Goal: Task Accomplishment & Management: Use online tool/utility

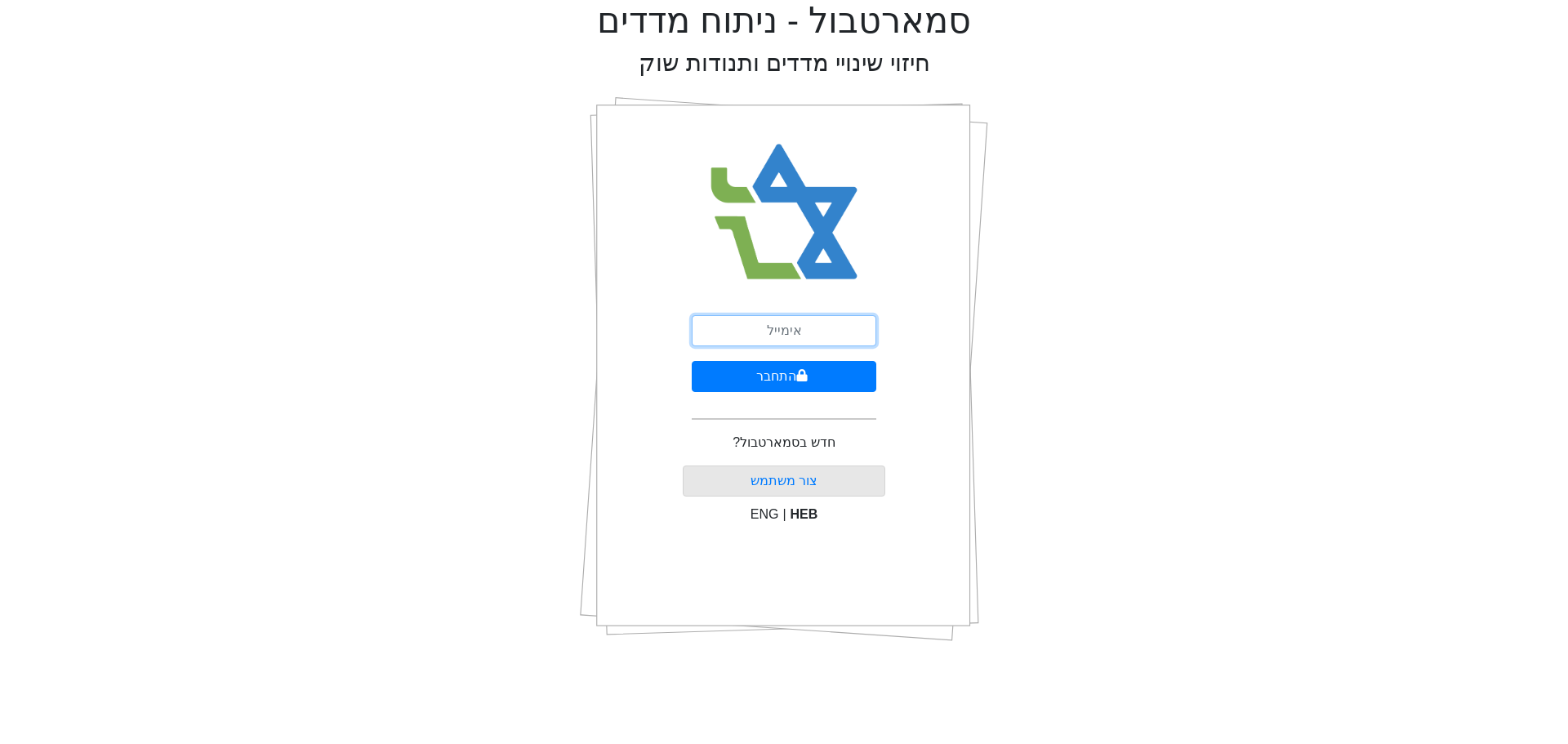
click at [803, 334] on input "email" at bounding box center [784, 331] width 185 height 31
type input "ט"
click at [814, 373] on button "התחבר" at bounding box center [784, 377] width 185 height 31
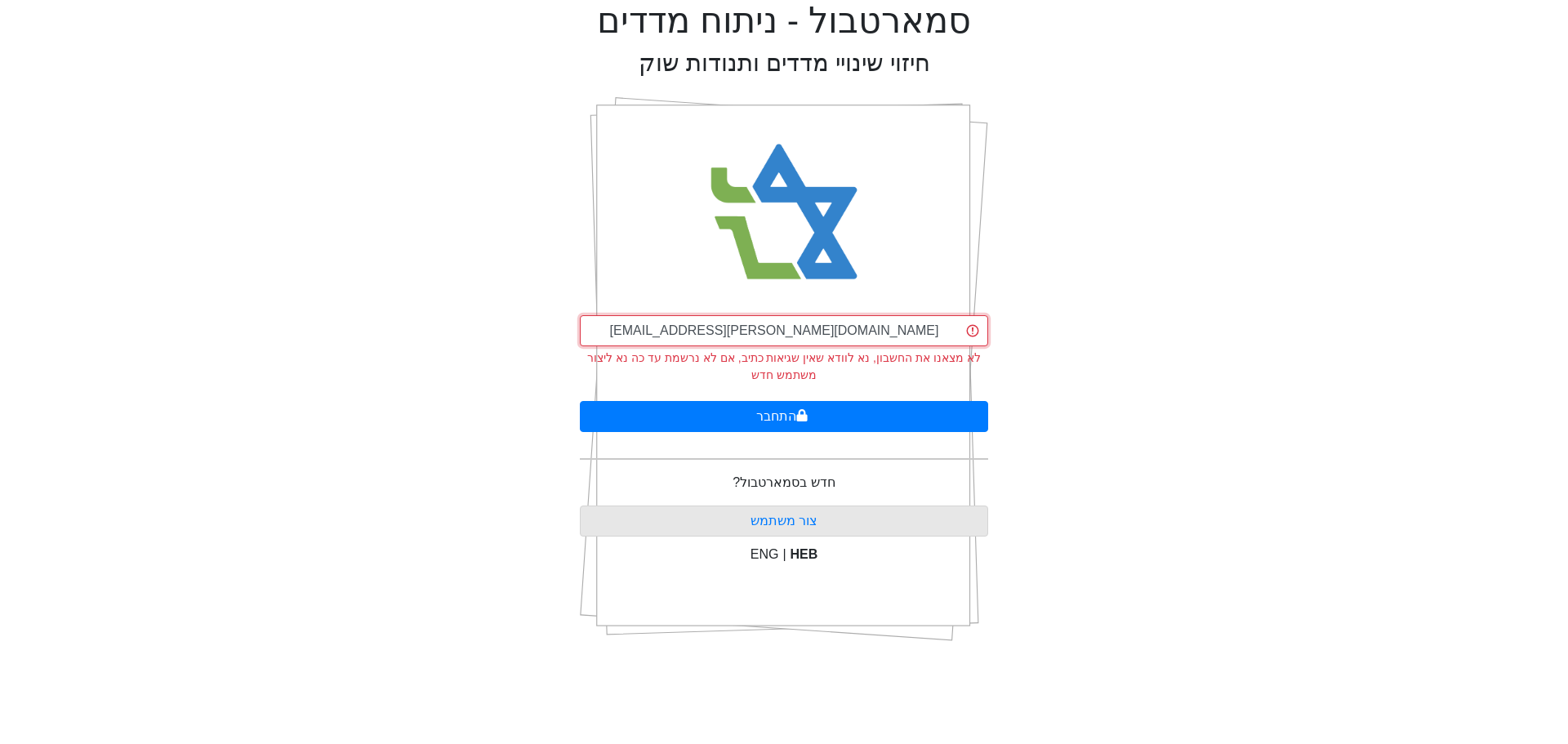
click at [856, 338] on input "[EMAIL_ADDRESS][PERSON_NAME][DOMAIN_NAME]" at bounding box center [784, 331] width 408 height 31
drag, startPoint x: 856, startPoint y: 338, endPoint x: 496, endPoint y: 337, distance: 360.0
click at [496, 337] on div "סמארטבול - ניתוח מדדים חיזוי שינויי מדדים ותנודות שוק [EMAIL_ADDRESS][PERSON_NA…" at bounding box center [784, 327] width 1544 height 655
type input "[EMAIL_ADDRESS][DOMAIN_NAME]"
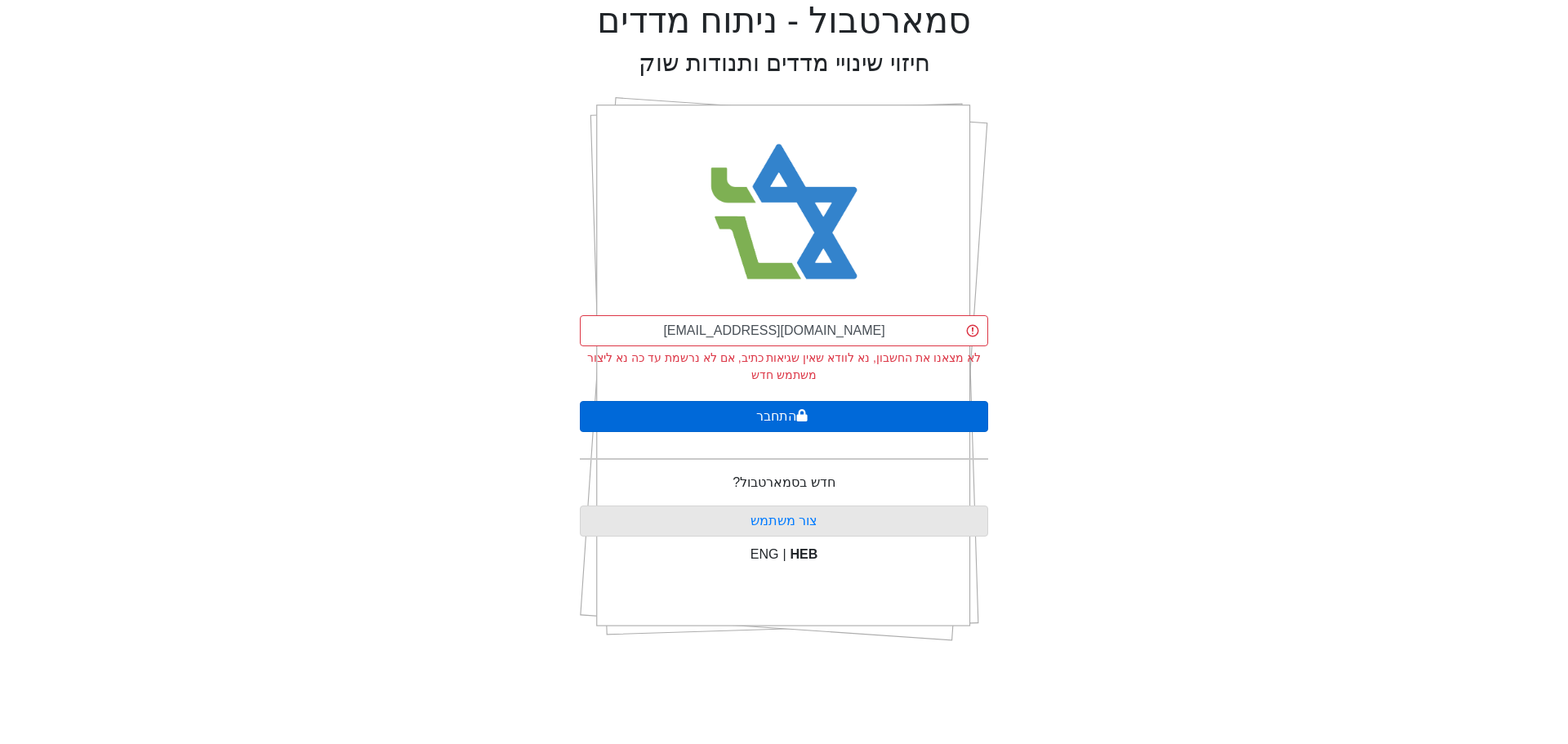
click at [773, 410] on button "התחבר" at bounding box center [784, 417] width 408 height 31
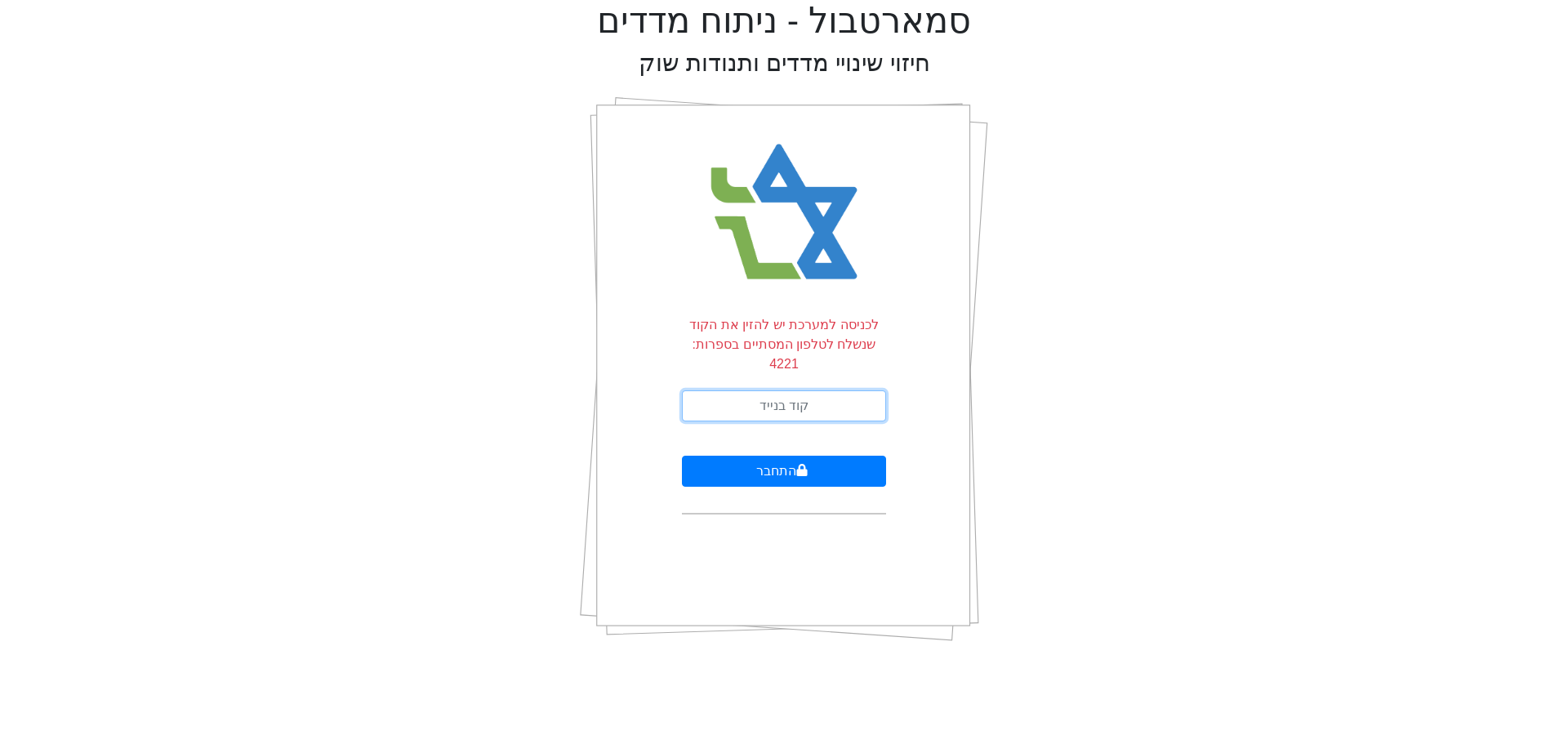
click at [835, 391] on input "text" at bounding box center [784, 406] width 205 height 31
type input "719475"
click at [754, 459] on button "התחבר" at bounding box center [784, 472] width 205 height 31
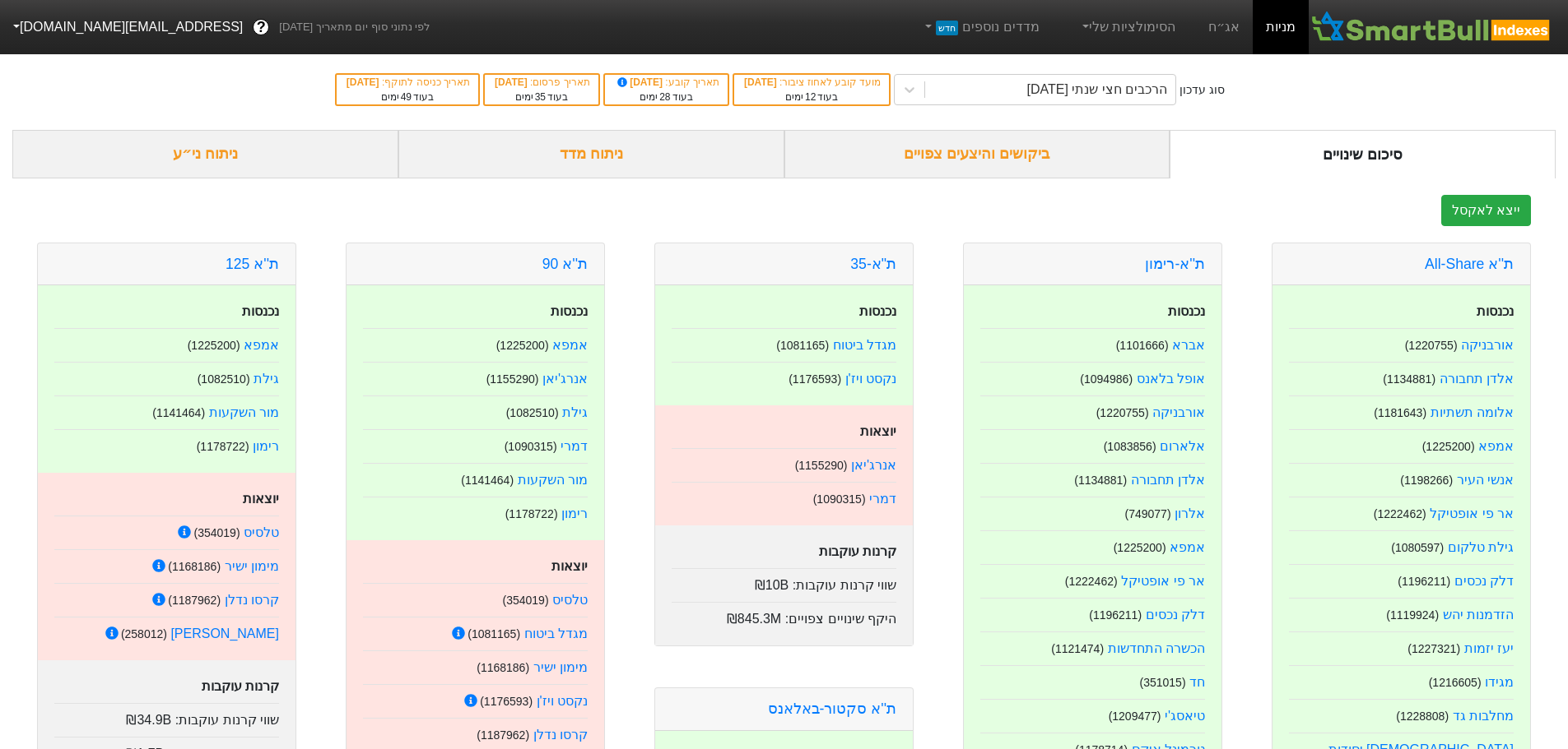
click at [1007, 141] on div "ביקושים והיצעים צפויים" at bounding box center [976, 154] width 386 height 48
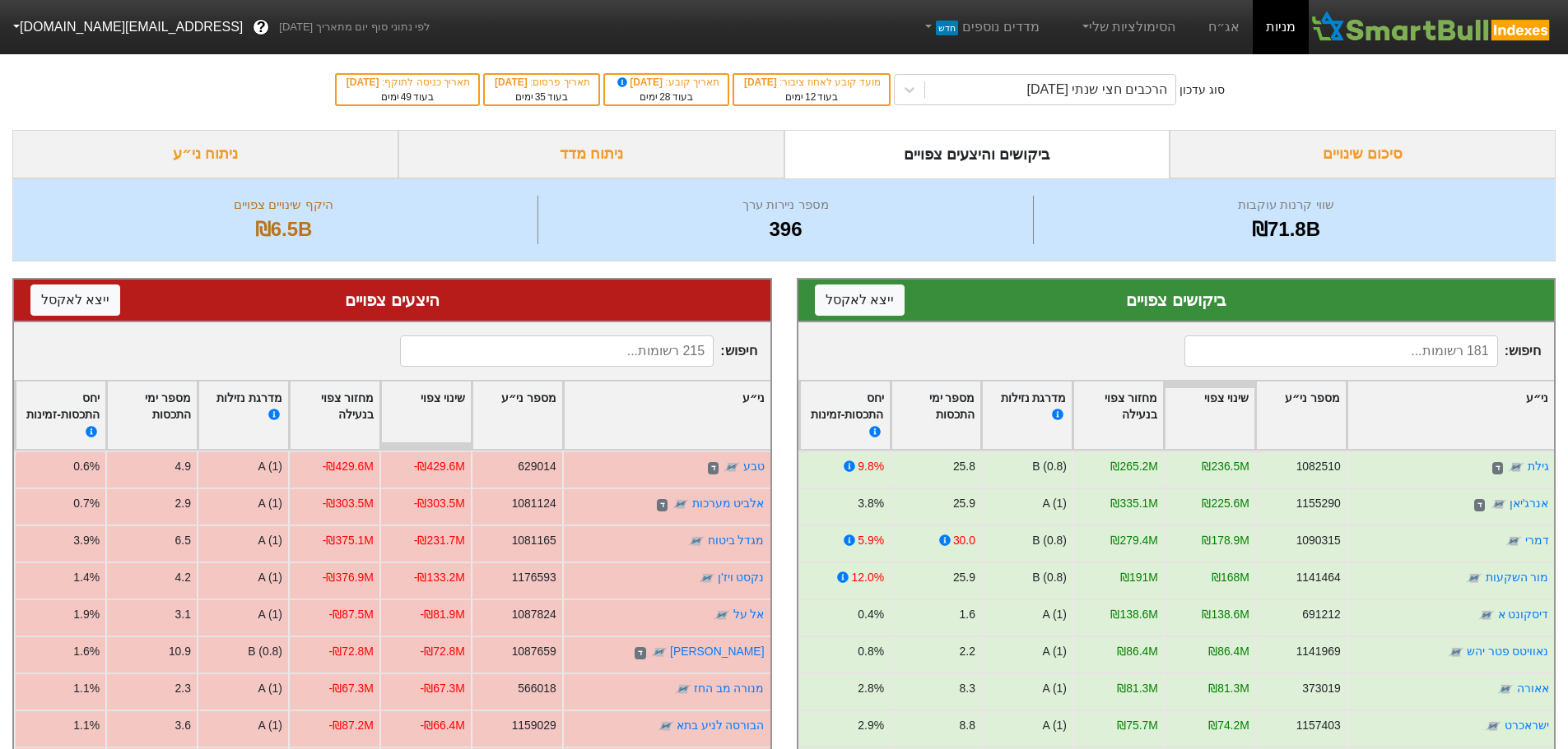
click at [1367, 155] on div "סיכום שינויים" at bounding box center [1362, 154] width 386 height 48
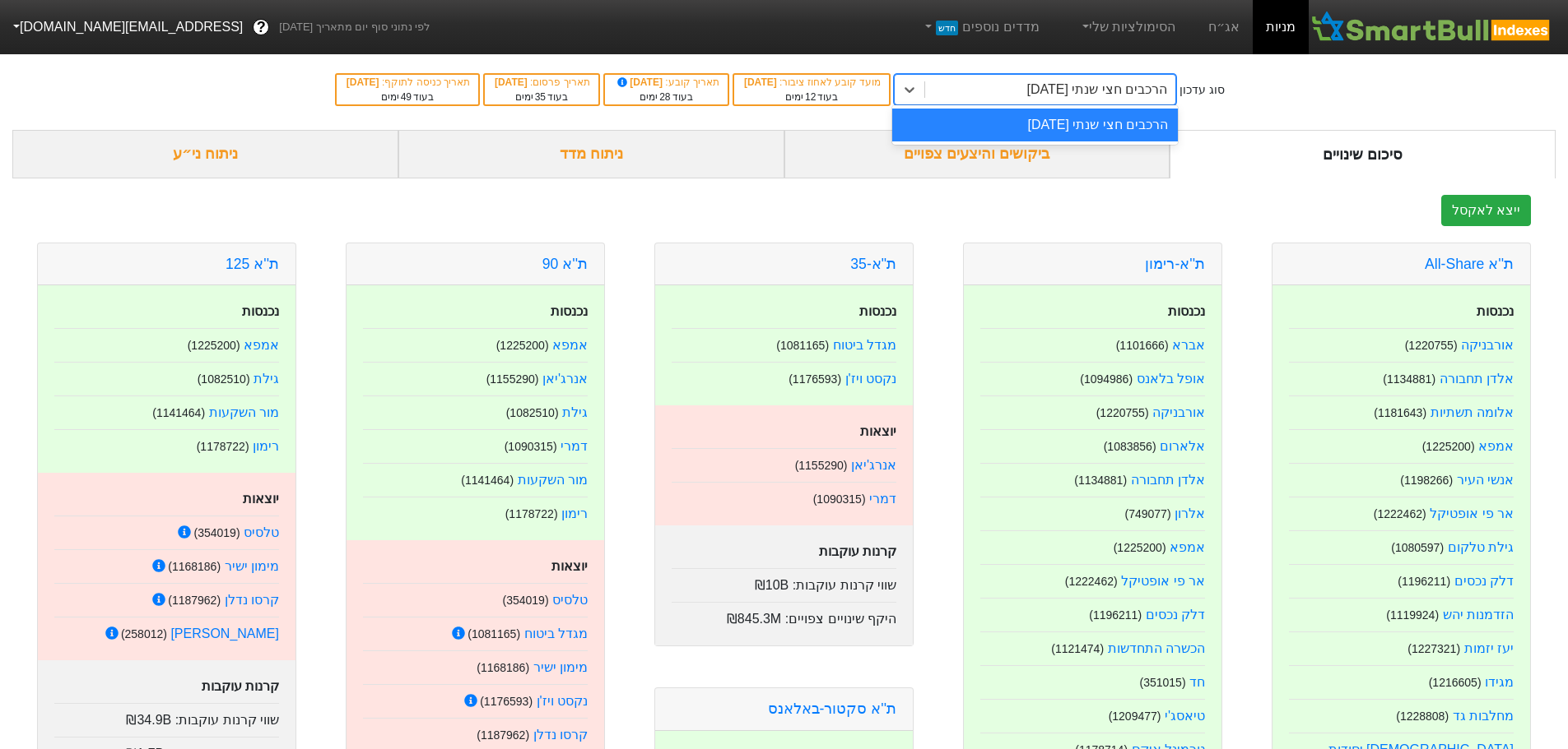
click at [1037, 95] on div "הרכבים חצי שנתי [DATE]" at bounding box center [1098, 90] width 141 height 20
click at [1041, 133] on div "הרכבים חצי שנתי [DATE]" at bounding box center [1035, 124] width 286 height 33
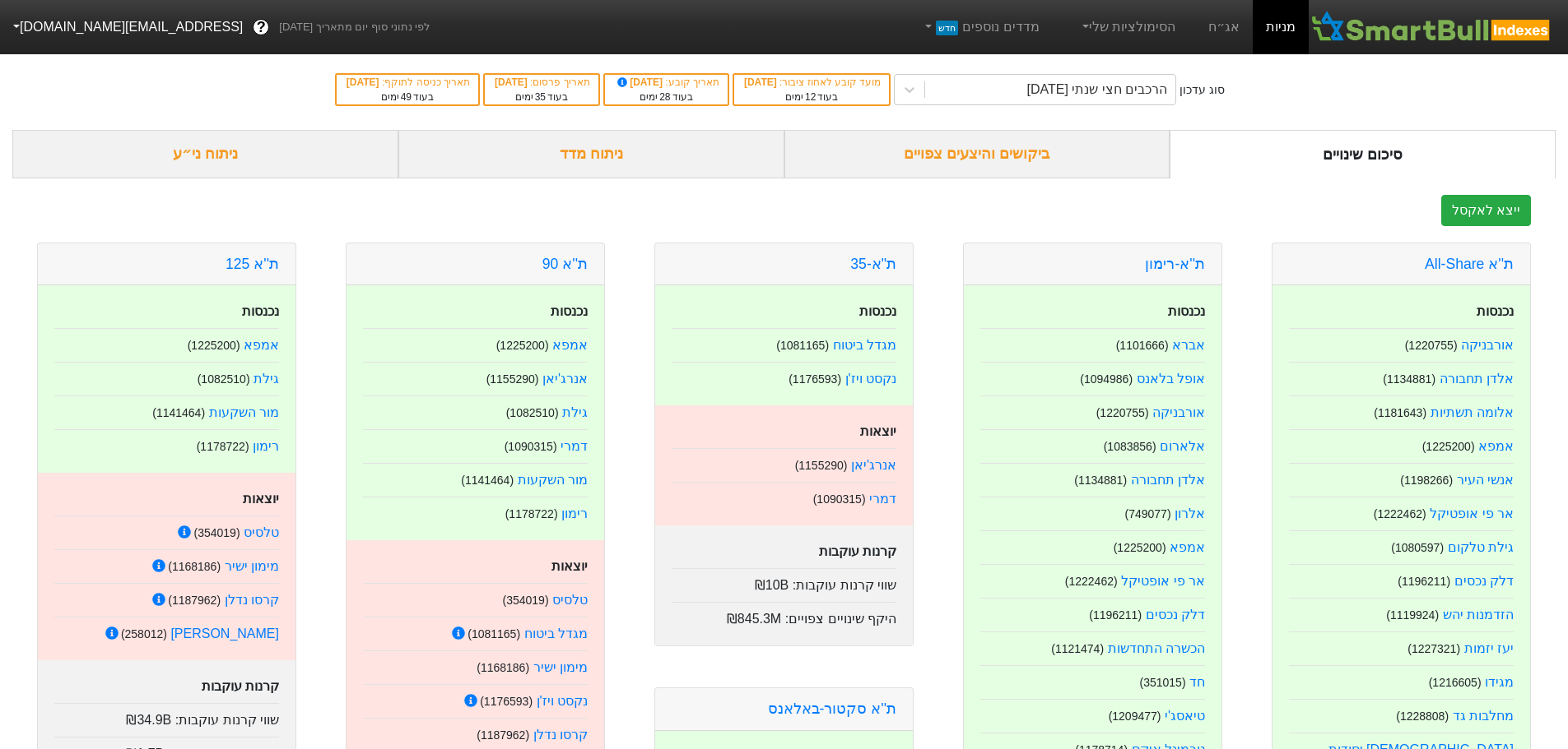
click at [1015, 158] on div "ביקושים והיצעים צפויים" at bounding box center [976, 154] width 386 height 48
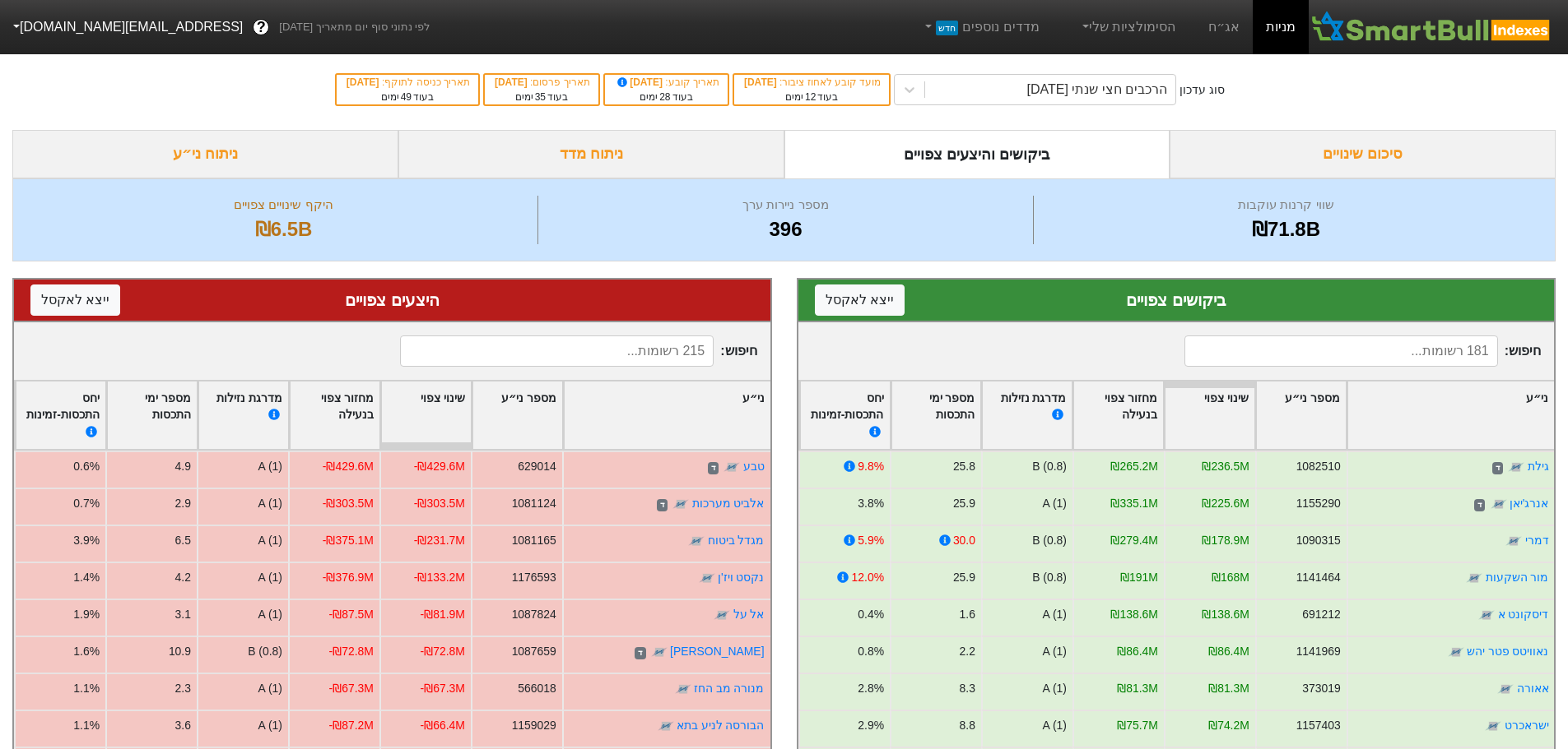
click at [1320, 355] on input at bounding box center [1341, 351] width 314 height 32
type input "j"
type input "ח"
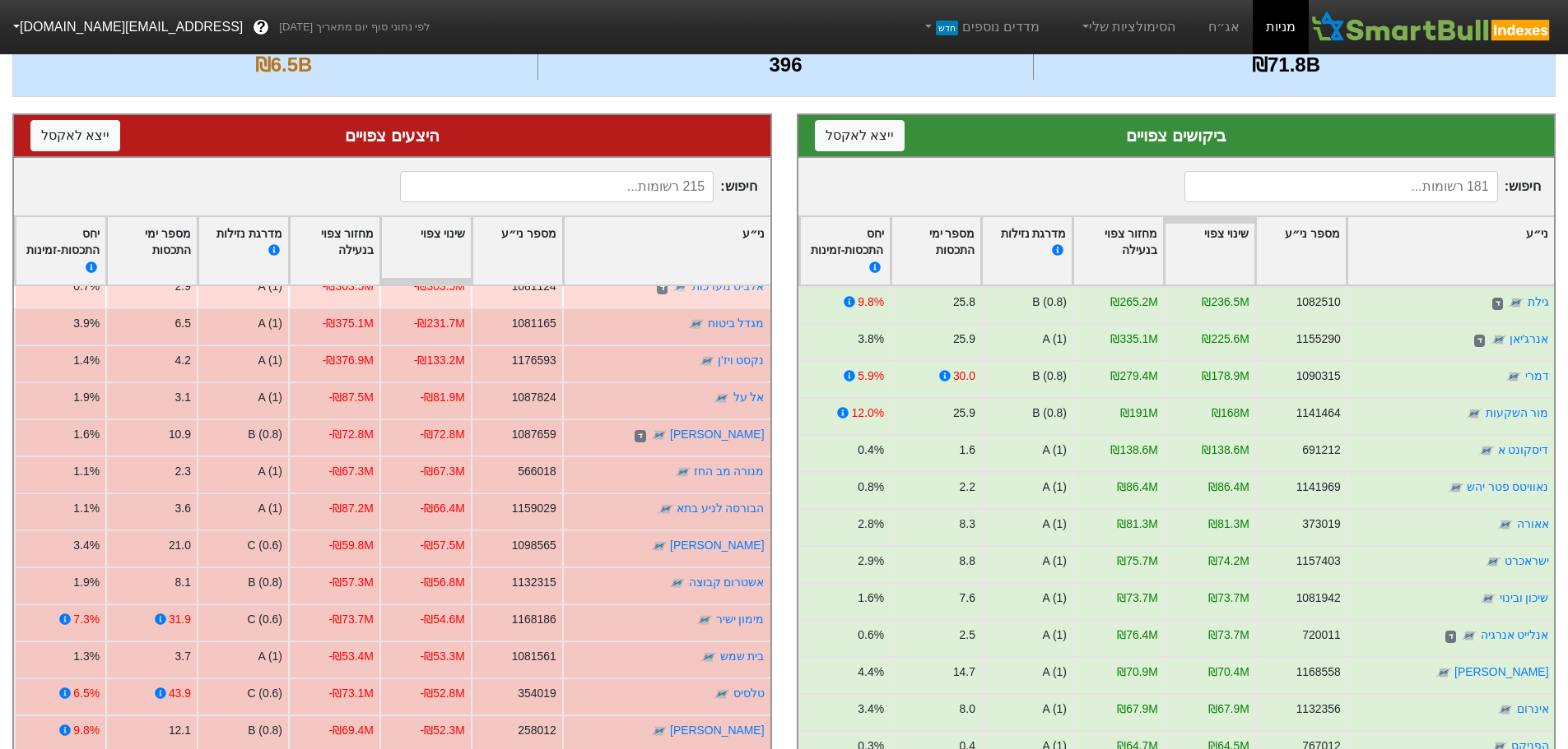
scroll to position [82, 0]
